Goal: Task Accomplishment & Management: Use online tool/utility

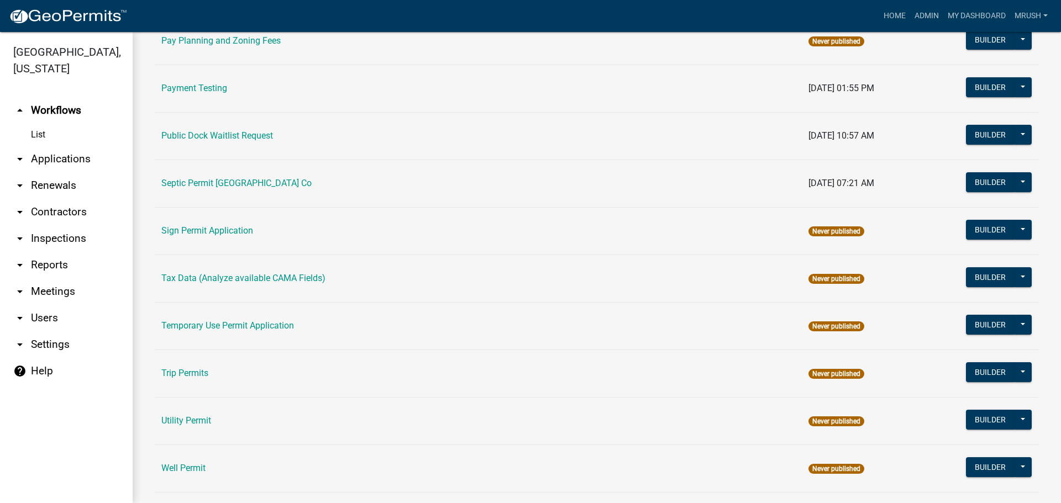
scroll to position [527, 0]
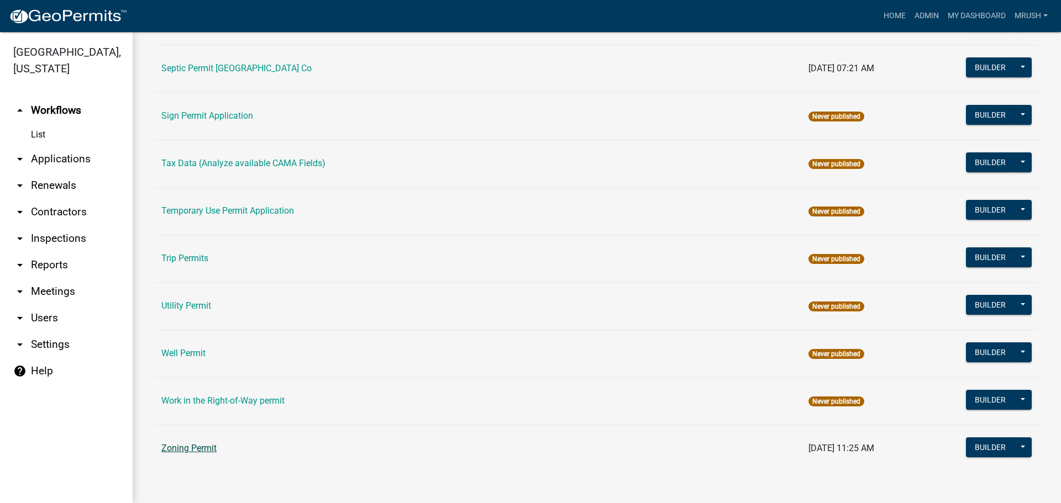
click at [207, 446] on link "Zoning Permit" at bounding box center [188, 448] width 55 height 10
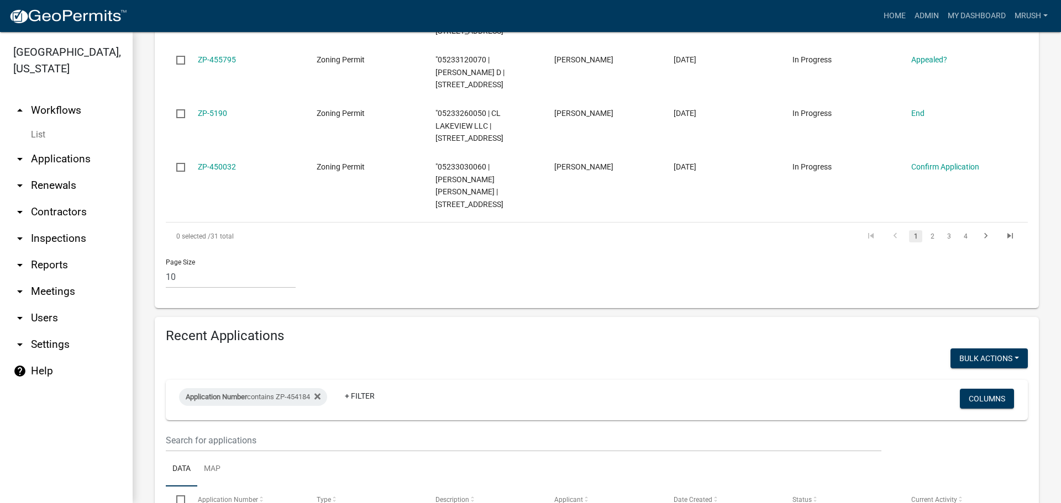
scroll to position [824, 0]
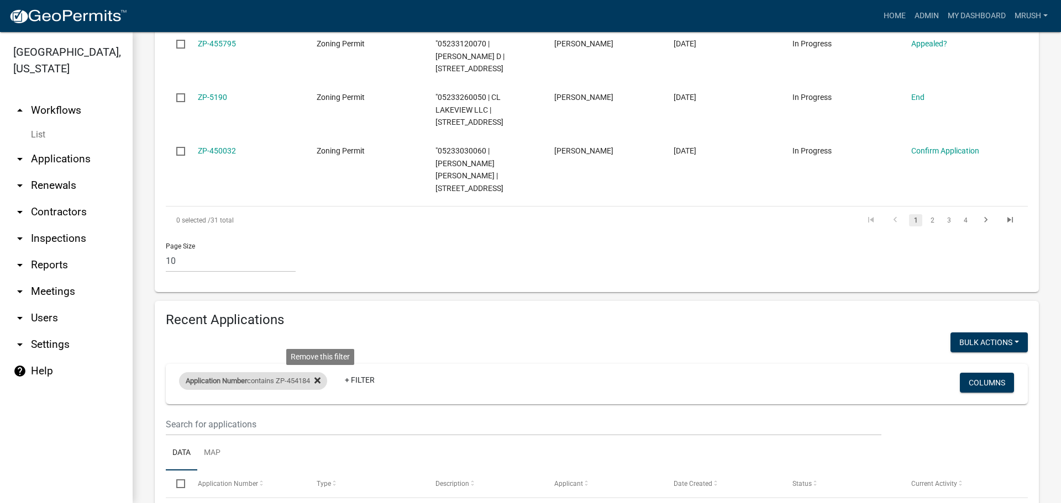
click at [320, 377] on icon at bounding box center [317, 380] width 6 height 6
click at [209, 373] on link "+ Filter" at bounding box center [203, 383] width 48 height 20
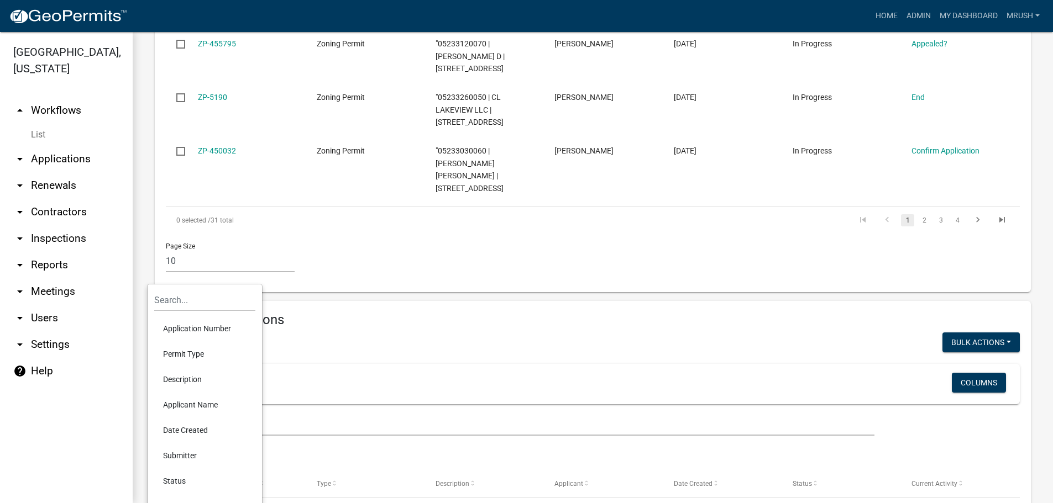
click at [192, 328] on li "Application Number" at bounding box center [204, 328] width 101 height 25
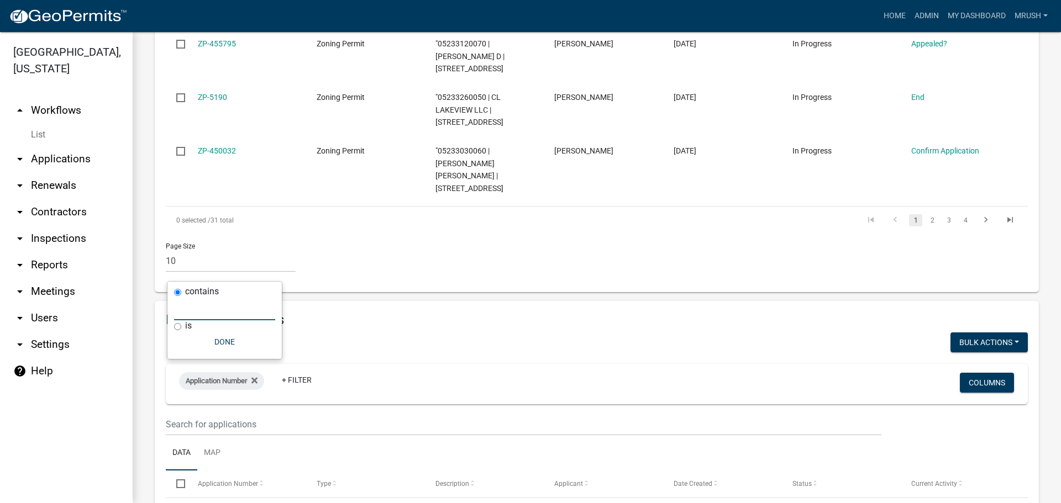
click at [253, 313] on input "text" at bounding box center [224, 309] width 101 height 23
type input "ZP-454502"
click at [216, 503] on link "ZP-5190" at bounding box center [212, 512] width 29 height 9
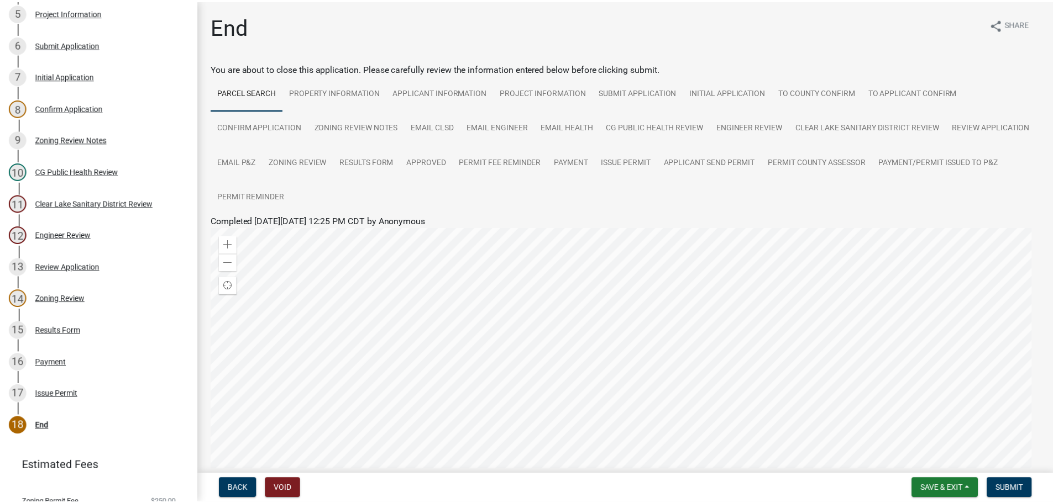
scroll to position [349, 0]
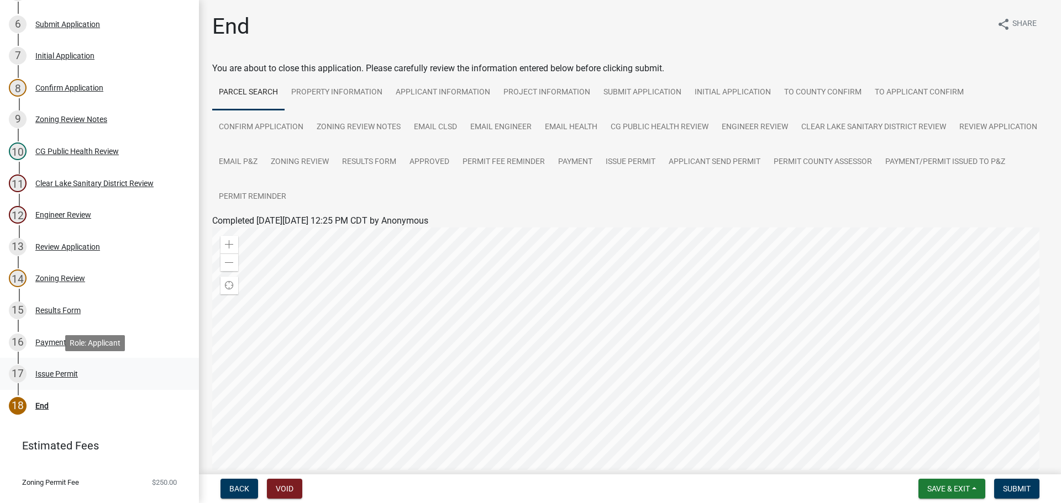
click at [54, 374] on div "Issue Permit" at bounding box center [56, 374] width 43 height 8
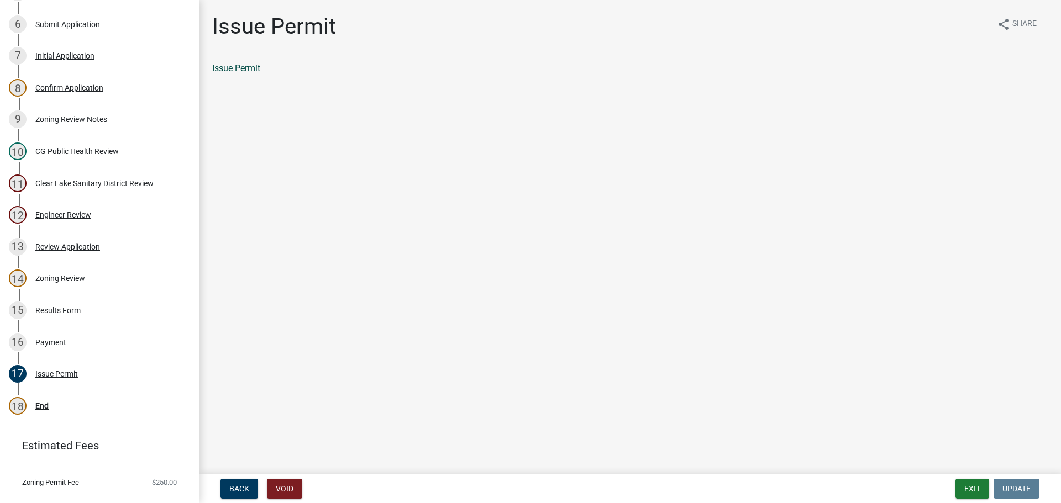
click at [249, 70] on link "Issue Permit" at bounding box center [236, 68] width 48 height 10
click at [43, 404] on div "End" at bounding box center [41, 406] width 13 height 8
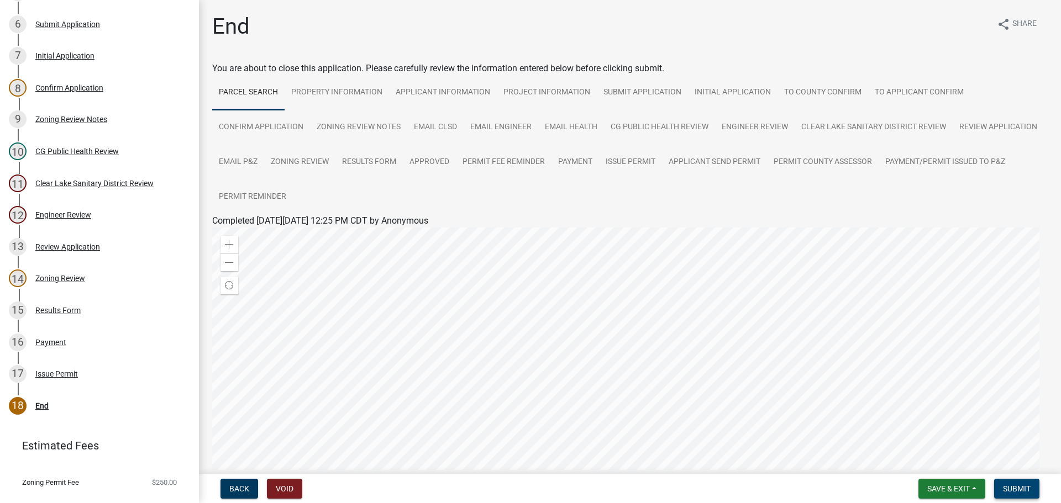
click at [1009, 488] on span "Submit" at bounding box center [1017, 489] width 28 height 9
